Goal: Check status: Check status

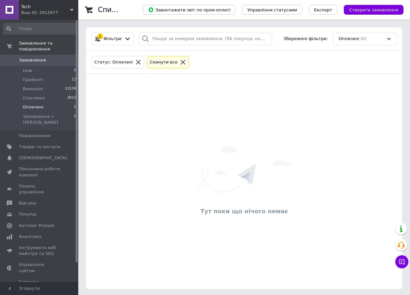
click at [33, 57] on span "Замовлення" at bounding box center [32, 60] width 27 height 6
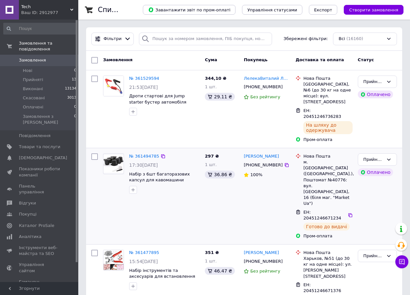
drag, startPoint x: 0, startPoint y: 0, endPoint x: 174, endPoint y: 195, distance: 260.8
click at [174, 195] on div "№ 361494785 17:30, 11.09.2025 Набір з 6шт багаторазових капсул для кавомашини N…" at bounding box center [151, 196] width 102 height 91
click at [26, 57] on span "Замовлення" at bounding box center [32, 60] width 27 height 6
